Goal: Transaction & Acquisition: Purchase product/service

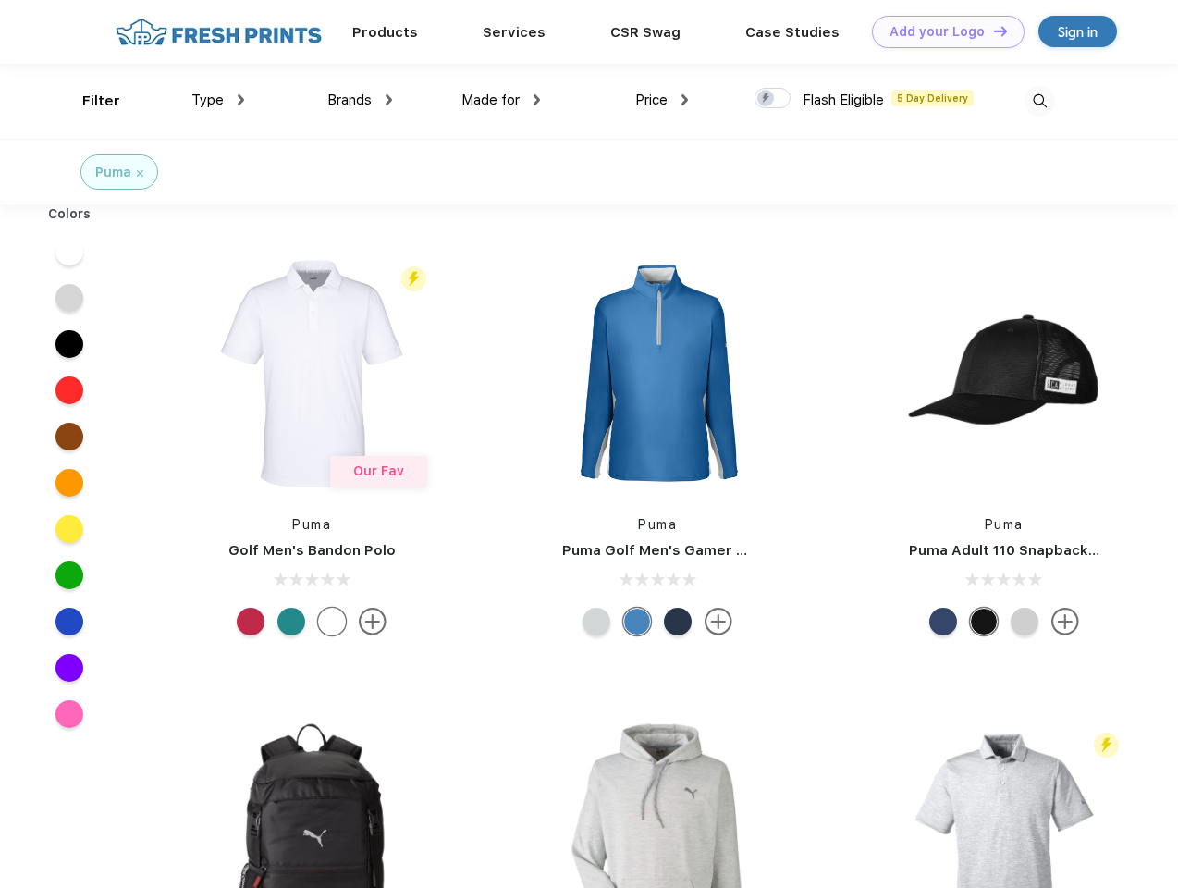
click at [942, 31] on link "Add your Logo Design Tool" at bounding box center [948, 32] width 153 height 32
click at [0, 0] on div "Design Tool" at bounding box center [0, 0] width 0 height 0
click at [993, 31] on link "Add your Logo Design Tool" at bounding box center [948, 32] width 153 height 32
click at [89, 101] on div "Filter" at bounding box center [101, 101] width 38 height 21
click at [218, 100] on span "Type" at bounding box center [207, 100] width 32 height 17
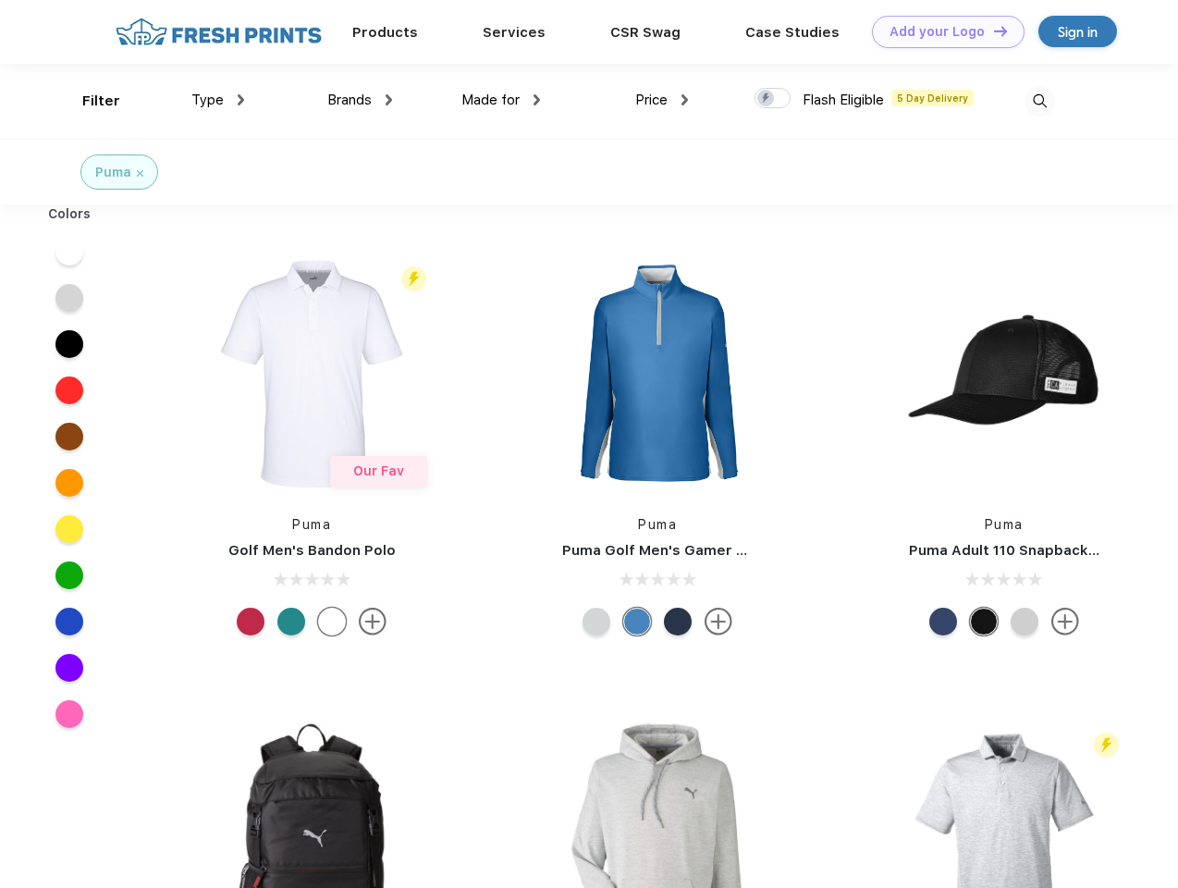
click at [360, 100] on span "Brands" at bounding box center [349, 100] width 44 height 17
click at [501, 100] on span "Made for" at bounding box center [491, 100] width 58 height 17
click at [662, 100] on span "Price" at bounding box center [651, 100] width 32 height 17
click at [773, 99] on div at bounding box center [773, 98] width 36 height 20
click at [767, 99] on input "checkbox" at bounding box center [761, 93] width 12 height 12
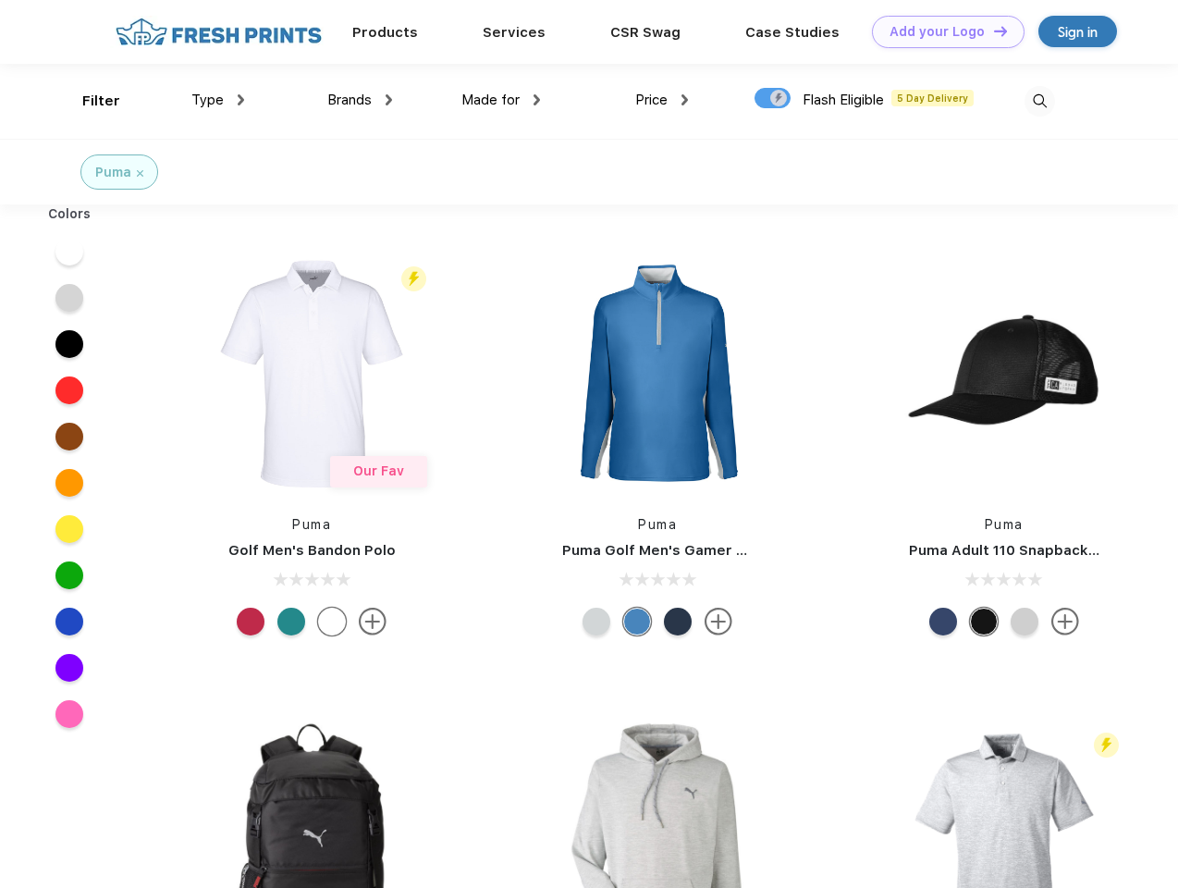
click at [1040, 101] on img at bounding box center [1040, 101] width 31 height 31
